Goal: Task Accomplishment & Management: Use online tool/utility

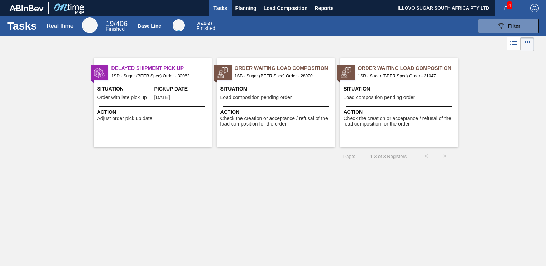
click at [389, 99] on span "Load composition pending order" at bounding box center [379, 97] width 71 height 5
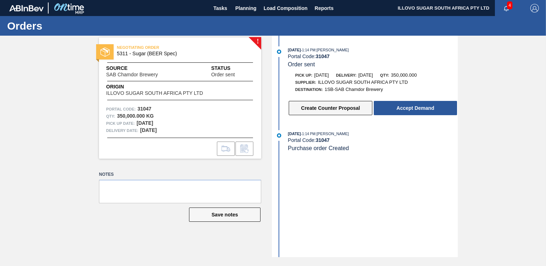
click at [324, 110] on button "Create Counter Proposal" at bounding box center [331, 108] width 84 height 14
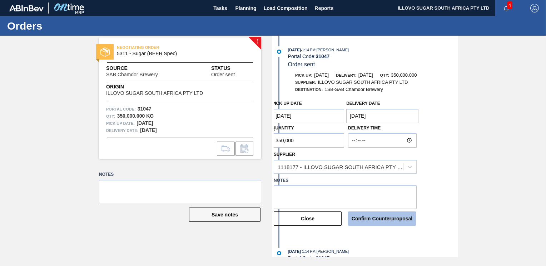
click at [375, 223] on button "Confirm Counterproposal" at bounding box center [382, 219] width 68 height 14
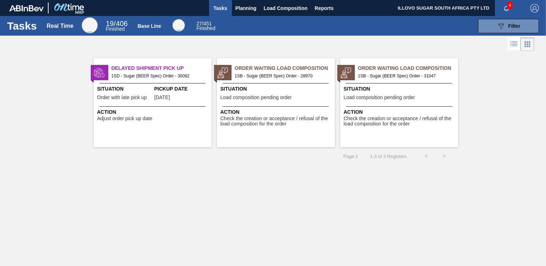
click at [383, 73] on span "1SB - Sugar (BEER Spec) Order - 31047" at bounding box center [405, 76] width 94 height 8
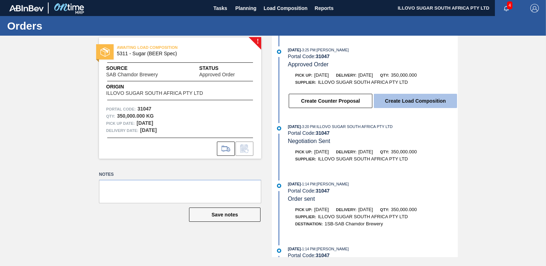
click at [399, 102] on button "Create Load Composition" at bounding box center [415, 101] width 83 height 14
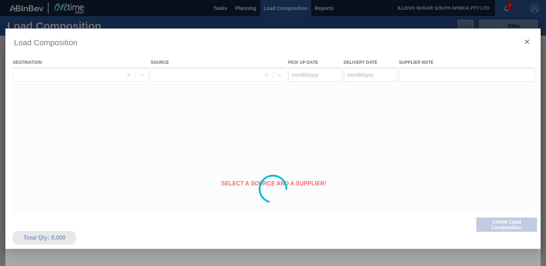
type Date "[DATE]"
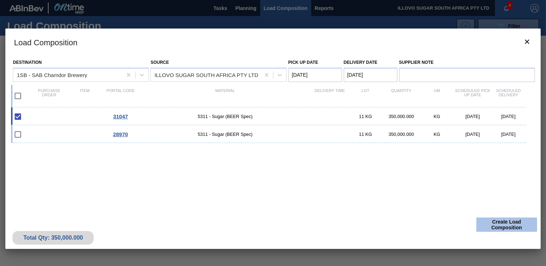
click at [491, 223] on button "Create Load Composition" at bounding box center [506, 225] width 61 height 14
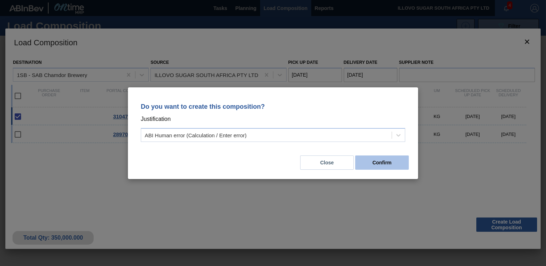
click at [378, 163] on button "Confirm" at bounding box center [382, 163] width 54 height 14
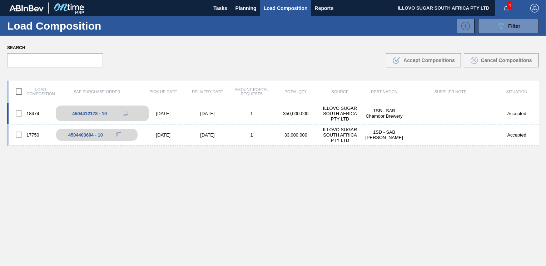
click at [84, 115] on div "4504412178 - 10" at bounding box center [89, 113] width 35 height 5
click at [76, 112] on div "4504412178 - 10" at bounding box center [89, 113] width 35 height 5
click at [90, 116] on div "4504412178 - 10" at bounding box center [102, 114] width 93 height 16
drag, startPoint x: 97, startPoint y: 115, endPoint x: 70, endPoint y: 114, distance: 27.2
click at [70, 114] on div "4504412178 - 10" at bounding box center [102, 114] width 93 height 16
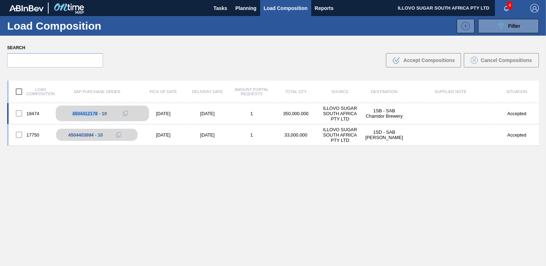
drag, startPoint x: 70, startPoint y: 114, endPoint x: 76, endPoint y: 114, distance: 6.1
copy div "4504412178"
click at [85, 111] on div "4504412178 - 10" at bounding box center [89, 113] width 35 height 5
drag, startPoint x: 109, startPoint y: 113, endPoint x: 72, endPoint y: 114, distance: 37.5
click at [72, 114] on div "4504412178 - 10" at bounding box center [102, 114] width 93 height 16
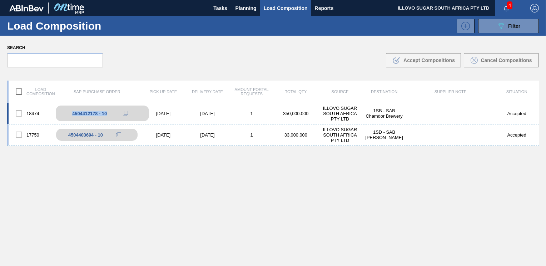
drag, startPoint x: 72, startPoint y: 114, endPoint x: 86, endPoint y: 113, distance: 13.9
copy div "4504412178 - 10"
